Goal: Task Accomplishment & Management: Manage account settings

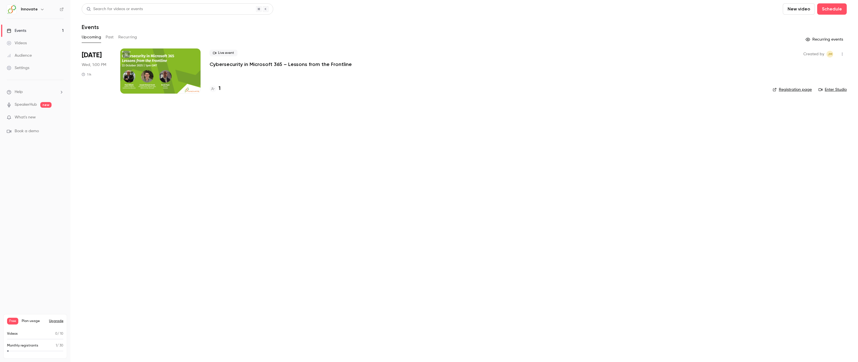
click at [265, 62] on p "Cybersecurity in Microsoft 365 – Lessons from the Frontline" at bounding box center [281, 64] width 142 height 7
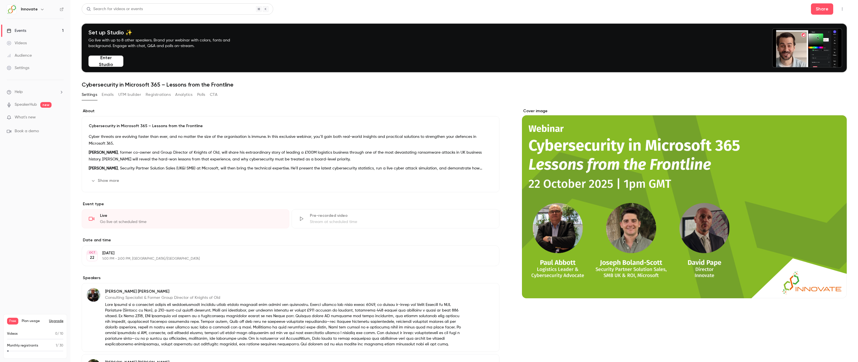
click at [110, 94] on button "Emails" at bounding box center [108, 94] width 12 height 9
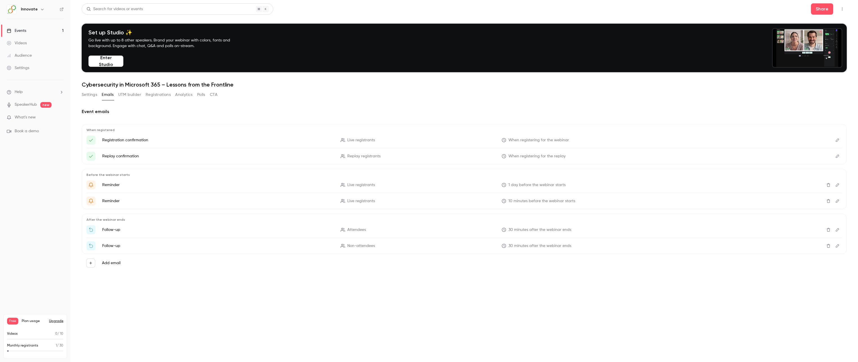
click at [838, 185] on icon "Edit" at bounding box center [837, 184] width 3 height 3
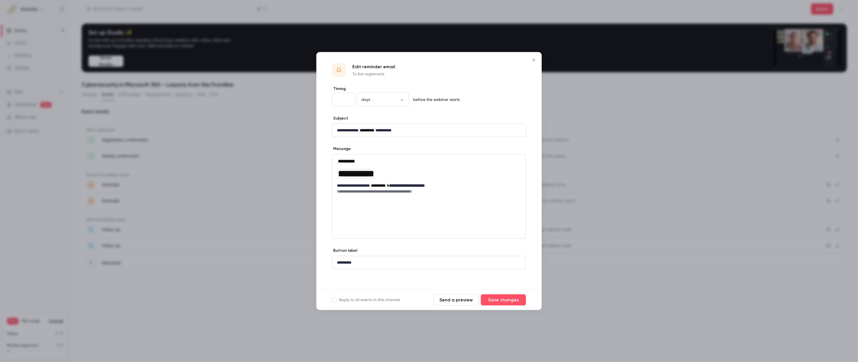
click at [536, 59] on icon "Close" at bounding box center [533, 60] width 7 height 5
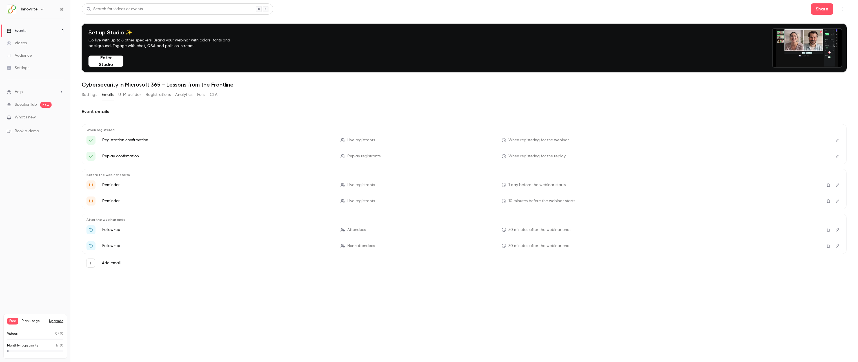
drag, startPoint x: 124, startPoint y: 94, endPoint x: 127, endPoint y: 94, distance: 3.4
click at [124, 94] on button "UTM builder" at bounding box center [129, 94] width 23 height 9
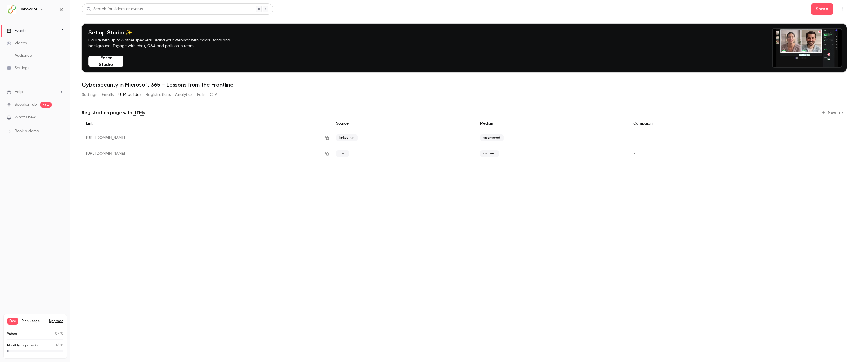
click at [157, 94] on button "Registrations" at bounding box center [158, 94] width 25 height 9
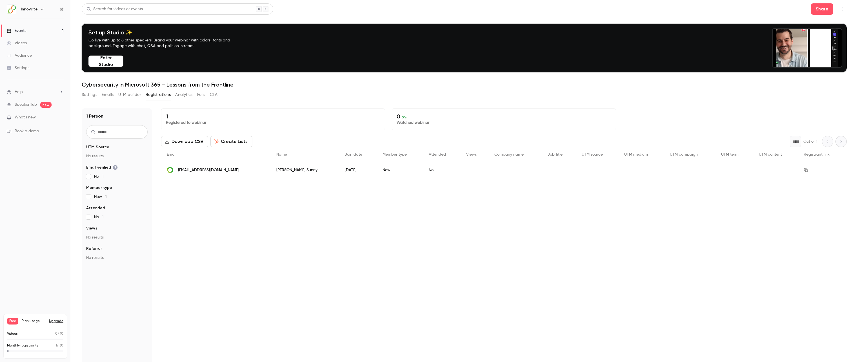
click at [181, 97] on button "Analytics" at bounding box center [183, 94] width 17 height 9
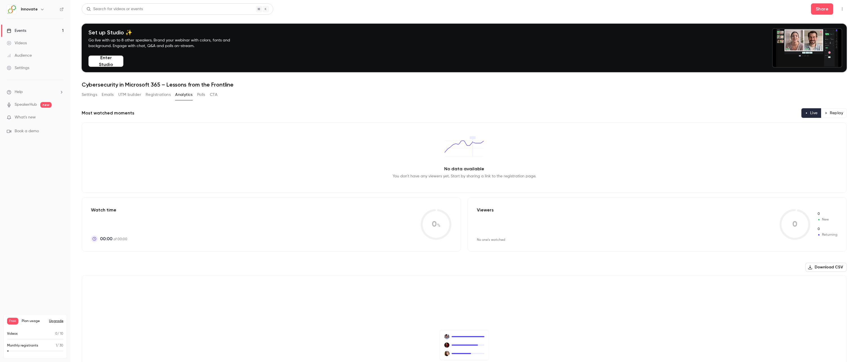
click at [200, 94] on button "Polls" at bounding box center [201, 94] width 8 height 9
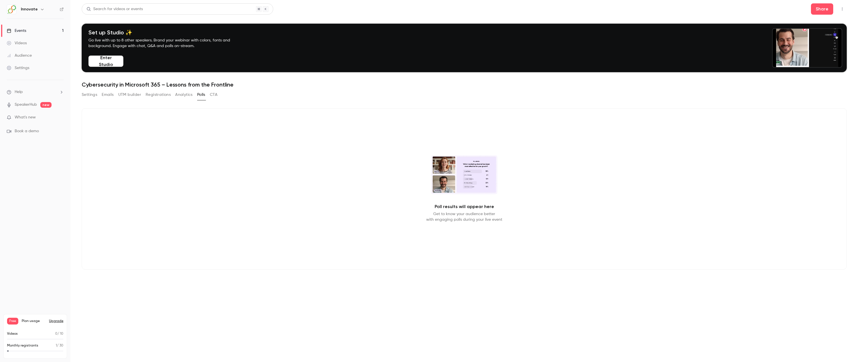
click at [211, 92] on button "CTA" at bounding box center [214, 94] width 8 height 9
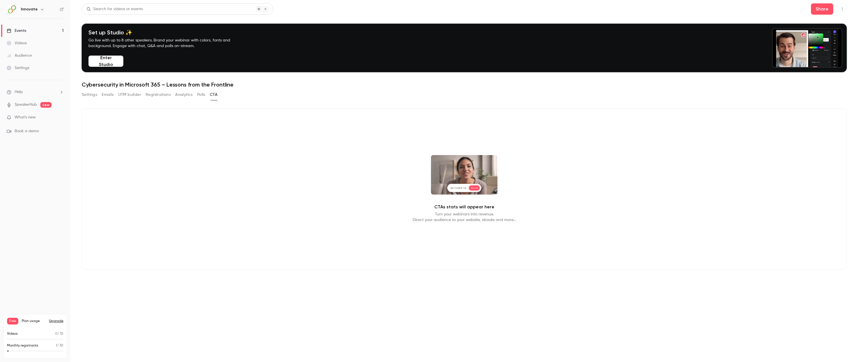
click at [94, 94] on button "Settings" at bounding box center [89, 94] width 15 height 9
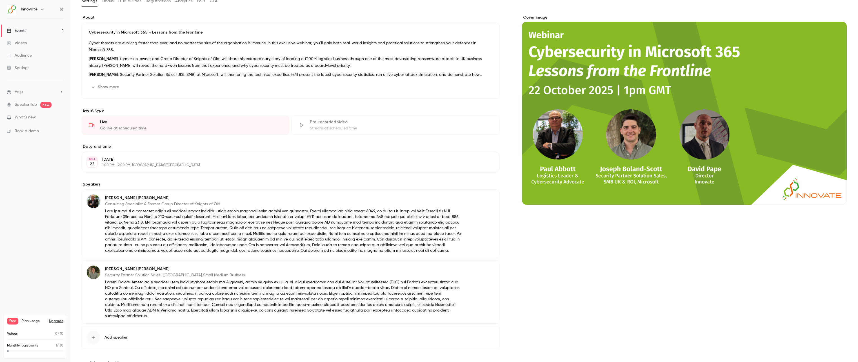
scroll to position [110, 0]
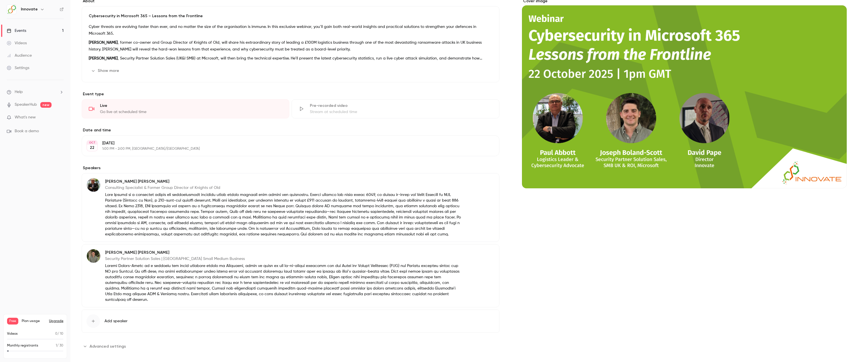
click at [26, 319] on span "Plan usage" at bounding box center [34, 321] width 24 height 5
click at [58, 320] on button "Upgrade" at bounding box center [56, 321] width 14 height 5
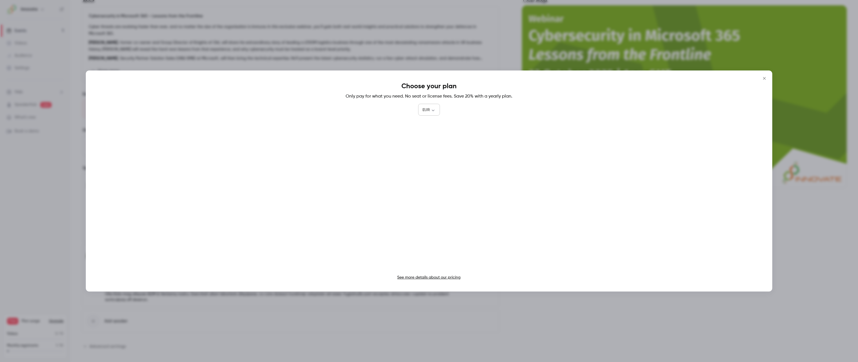
click at [431, 110] on body "Innovate Events 1 Videos Audience Settings Help SpeakerHub new What's new Book …" at bounding box center [429, 181] width 858 height 362
click at [428, 174] on li "GBP" at bounding box center [429, 171] width 22 height 15
type input "***"
click at [763, 78] on icon "Close" at bounding box center [764, 78] width 7 height 5
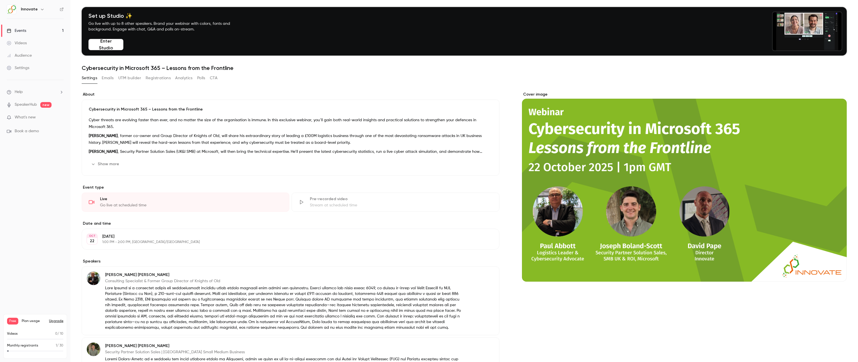
scroll to position [0, 0]
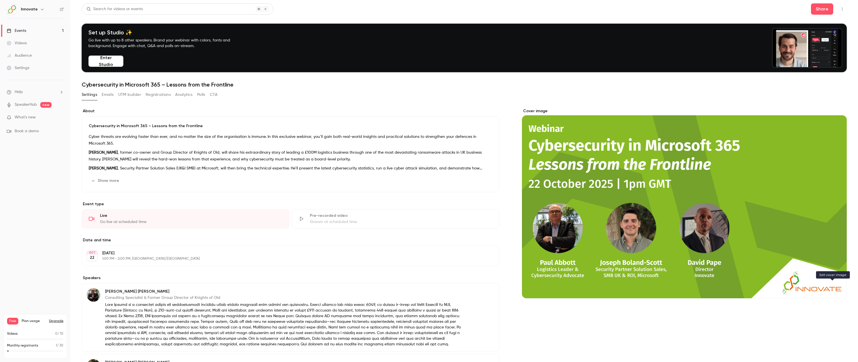
click at [834, 286] on icon "Cover image" at bounding box center [837, 288] width 6 height 5
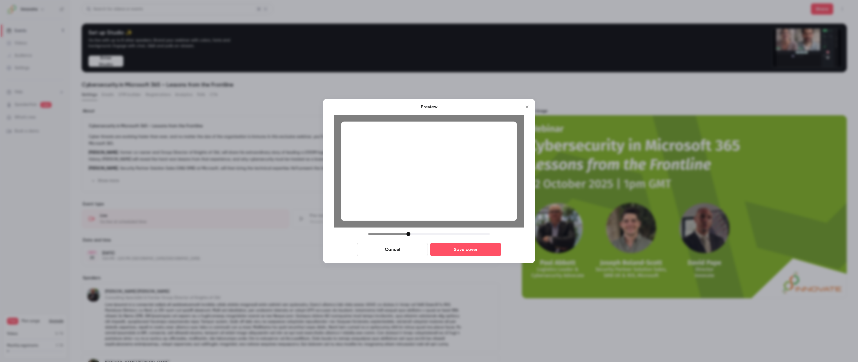
drag, startPoint x: 461, startPoint y: 206, endPoint x: 456, endPoint y: 205, distance: 4.9
click at [456, 205] on div at bounding box center [429, 170] width 176 height 99
click at [475, 252] on button "Save cover" at bounding box center [465, 250] width 71 height 14
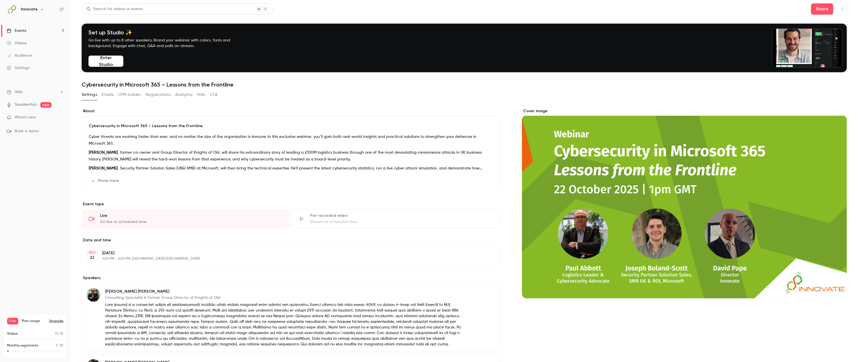
click at [32, 117] on span "What's new" at bounding box center [25, 117] width 21 height 6
